Goal: Find specific page/section: Find specific page/section

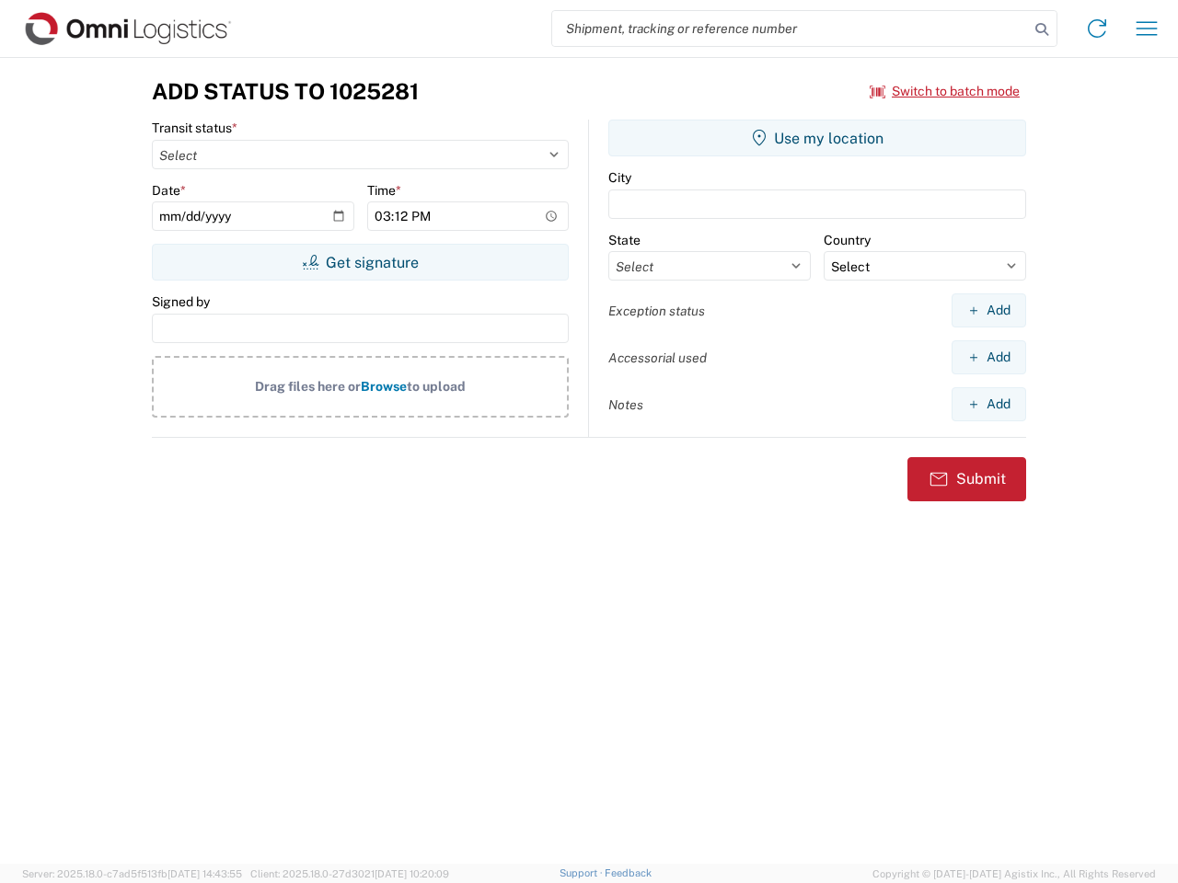
click at [791, 29] on input "search" at bounding box center [790, 28] width 477 height 35
click at [1042, 29] on icon at bounding box center [1042, 30] width 26 height 26
click at [1097, 29] on icon at bounding box center [1096, 28] width 29 height 29
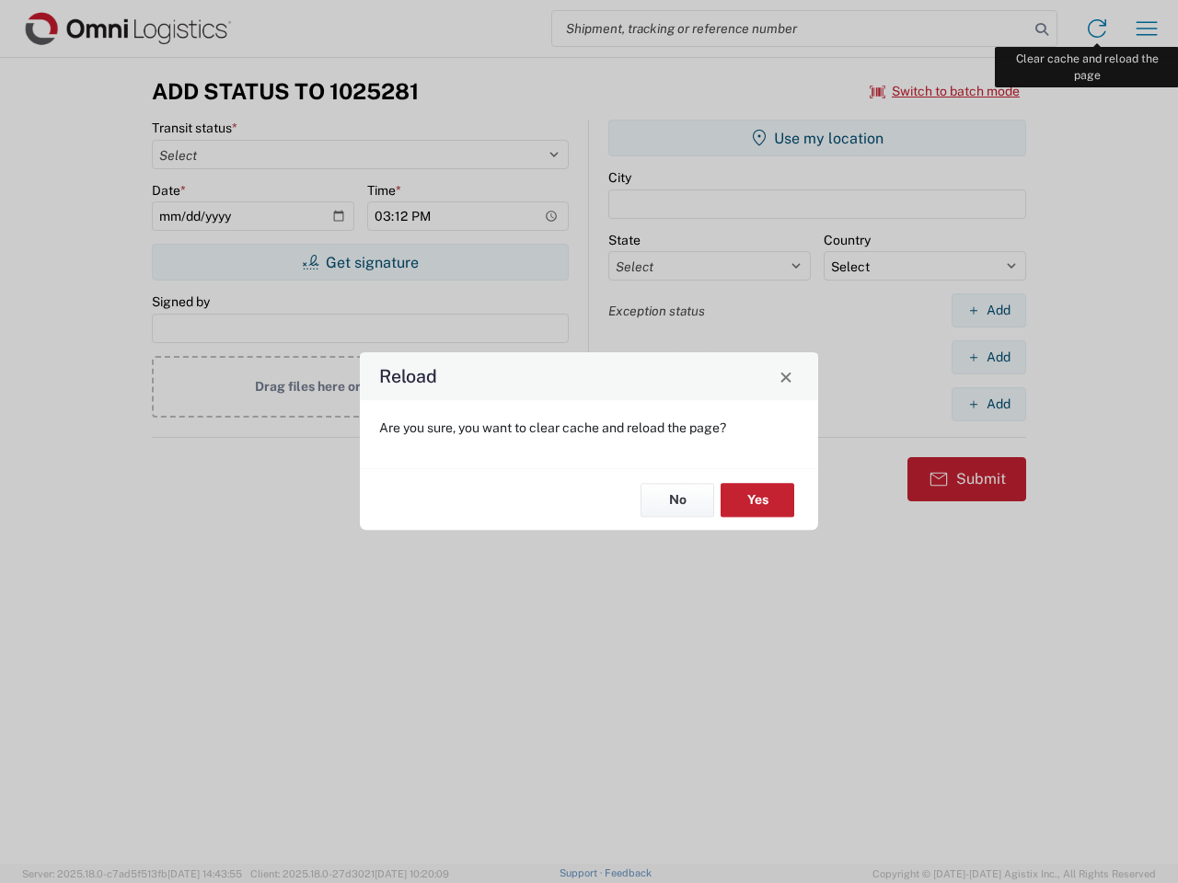
click at [1147, 29] on div "Reload Are you sure, you want to clear cache and reload the page? No Yes" at bounding box center [589, 441] width 1178 height 883
click at [945, 91] on div "Reload Are you sure, you want to clear cache and reload the page? No Yes" at bounding box center [589, 441] width 1178 height 883
click at [360, 262] on div "Reload Are you sure, you want to clear cache and reload the page? No Yes" at bounding box center [589, 441] width 1178 height 883
click at [817, 138] on div "Reload Are you sure, you want to clear cache and reload the page? No Yes" at bounding box center [589, 441] width 1178 height 883
click at [988, 310] on div "Reload Are you sure, you want to clear cache and reload the page? No Yes" at bounding box center [589, 441] width 1178 height 883
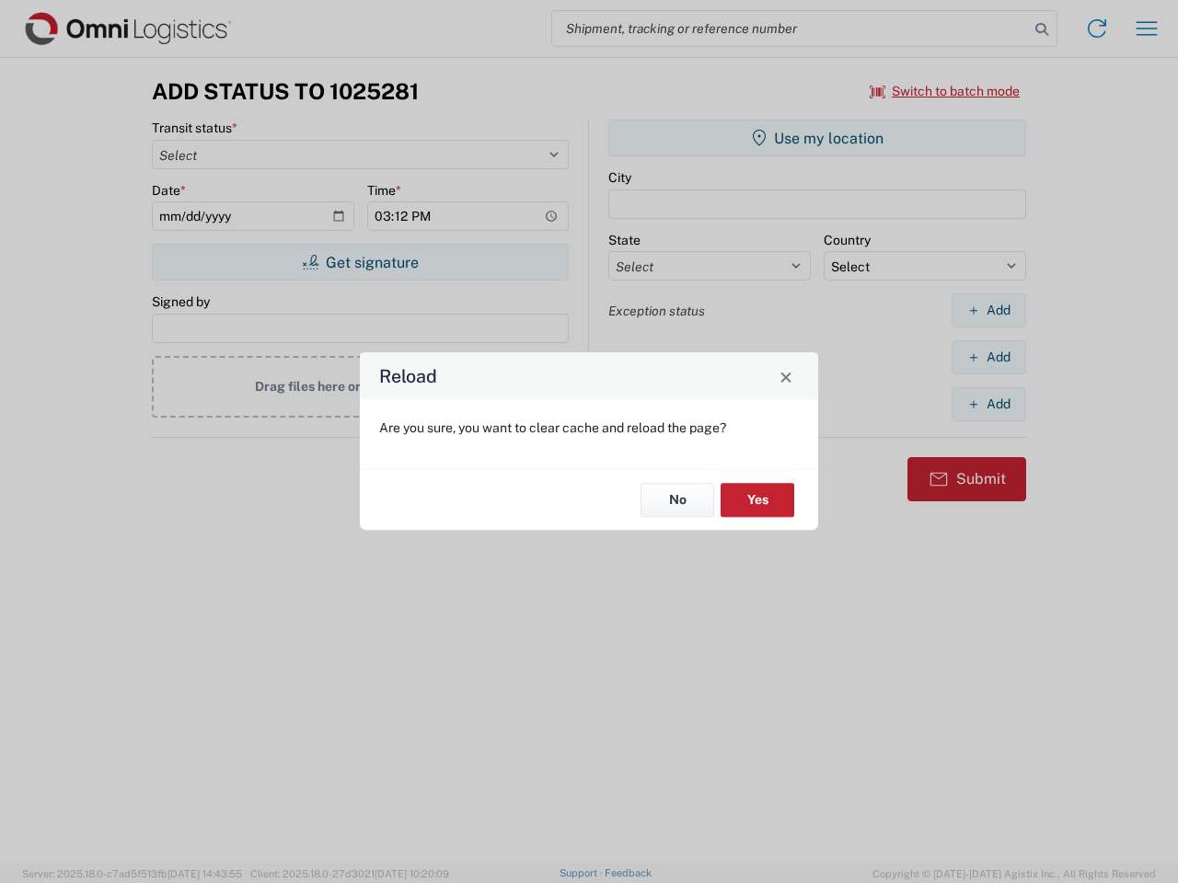
click at [988, 357] on div "Reload Are you sure, you want to clear cache and reload the page? No Yes" at bounding box center [589, 441] width 1178 height 883
click at [988, 404] on div "Reload Are you sure, you want to clear cache and reload the page? No Yes" at bounding box center [589, 441] width 1178 height 883
